Goal: Information Seeking & Learning: Compare options

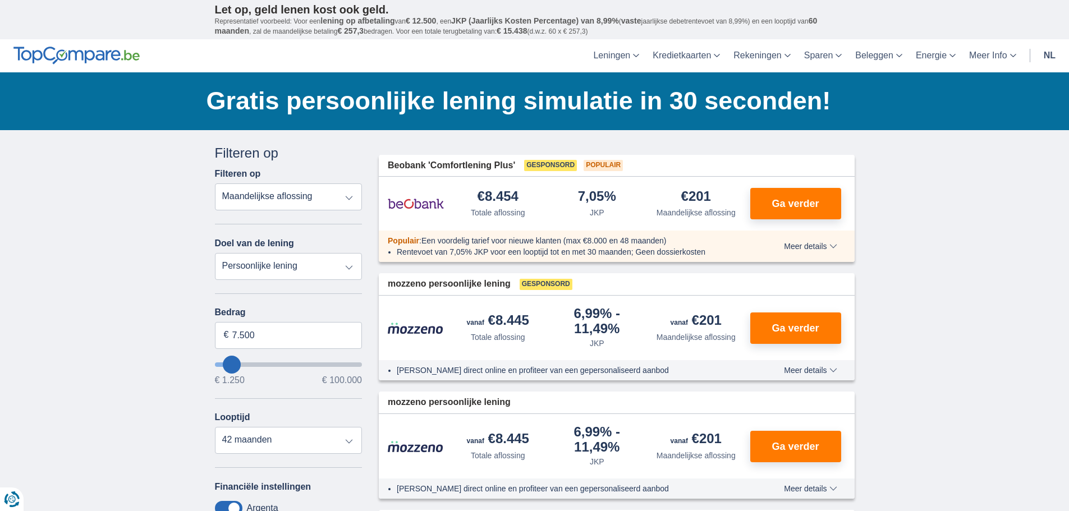
type input "5.250"
type input "5250"
select select "36"
type input "6.250"
type input "6250"
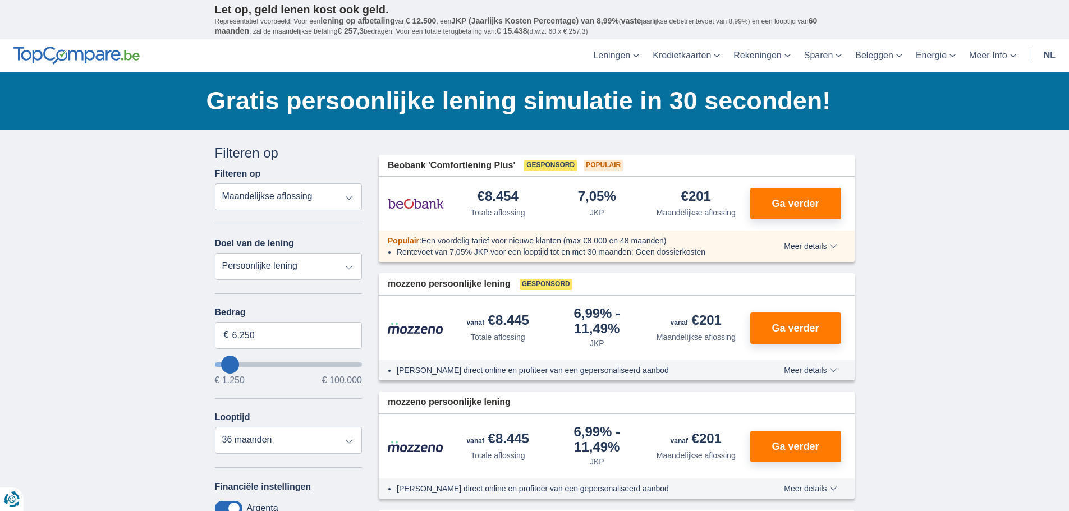
type input "7.250"
type input "7250"
select select "42"
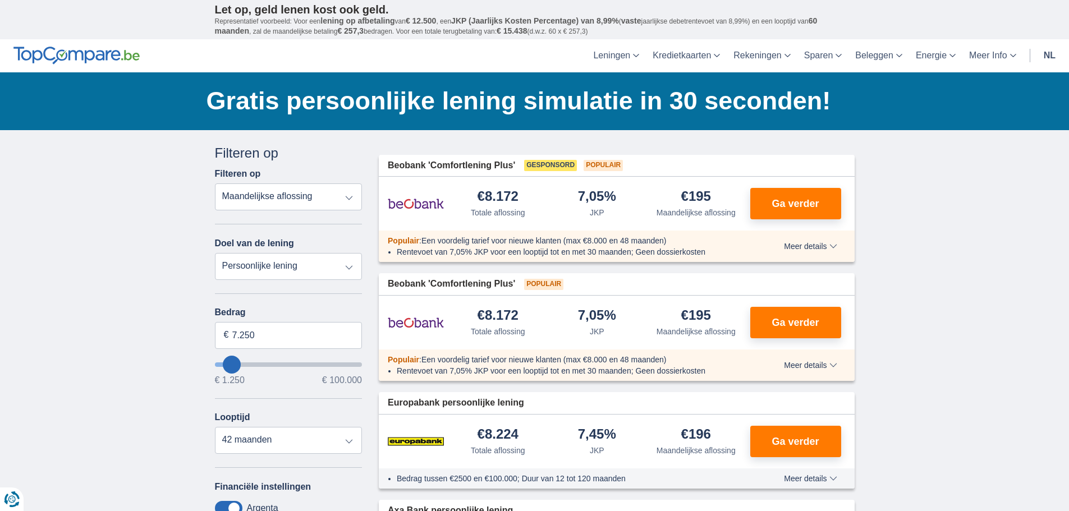
type input "6.250"
type input "6250"
type input "7.250"
type input "7250"
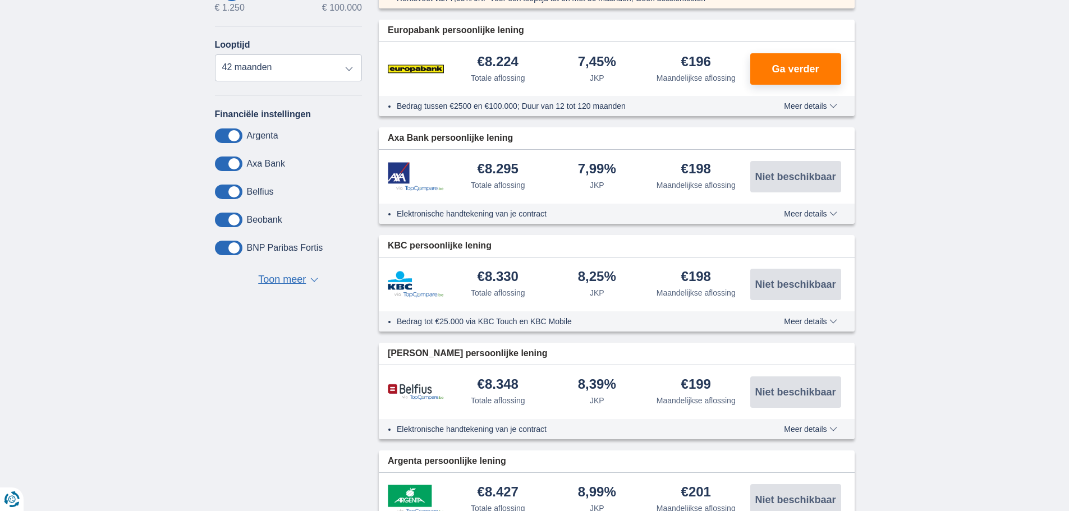
scroll to position [374, 0]
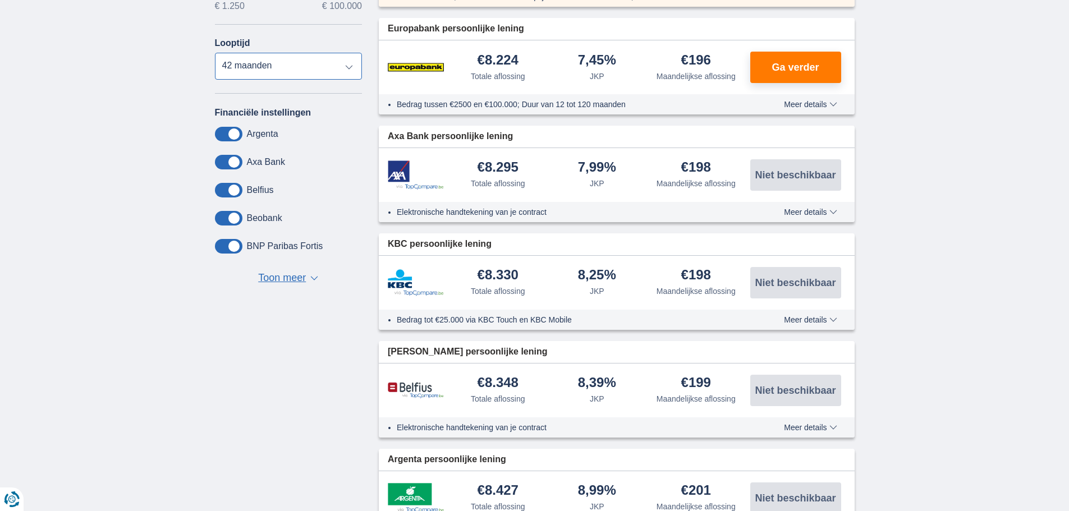
click at [350, 70] on select "12 maanden 18 maanden 24 maanden 30 maanden 36 maanden 42 maanden" at bounding box center [289, 66] width 148 height 27
click at [215, 53] on select "12 maanden 18 maanden 24 maanden 30 maanden 36 maanden 42 maanden" at bounding box center [289, 66] width 148 height 27
